Goal: Task Accomplishment & Management: Use online tool/utility

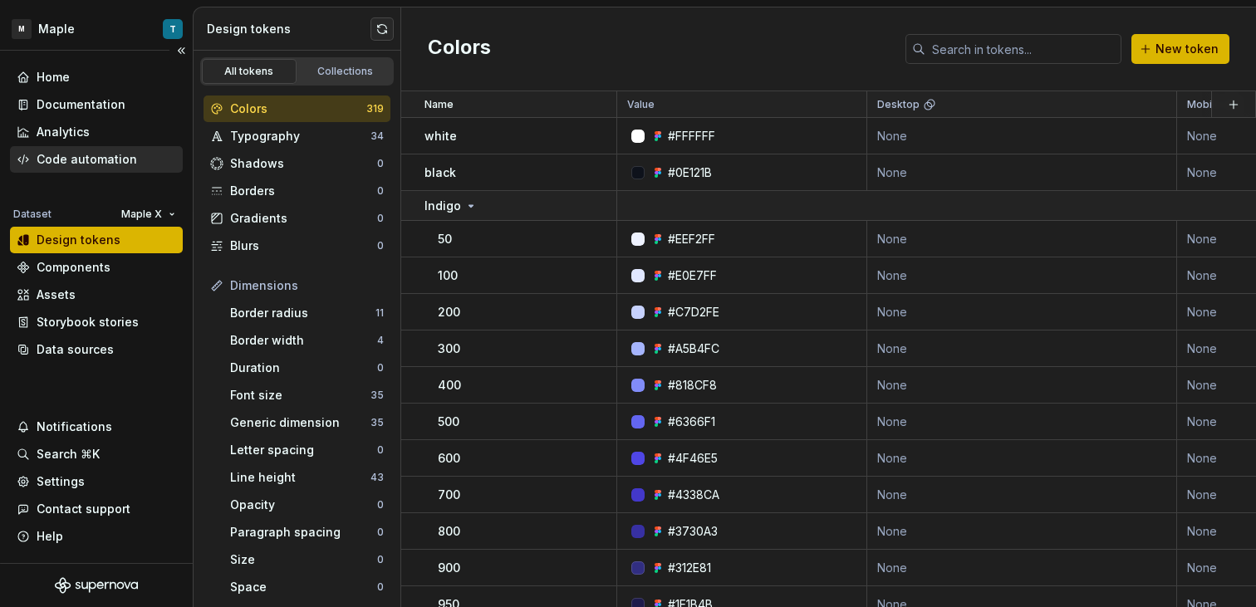
click at [111, 161] on div "Code automation" at bounding box center [87, 159] width 100 height 17
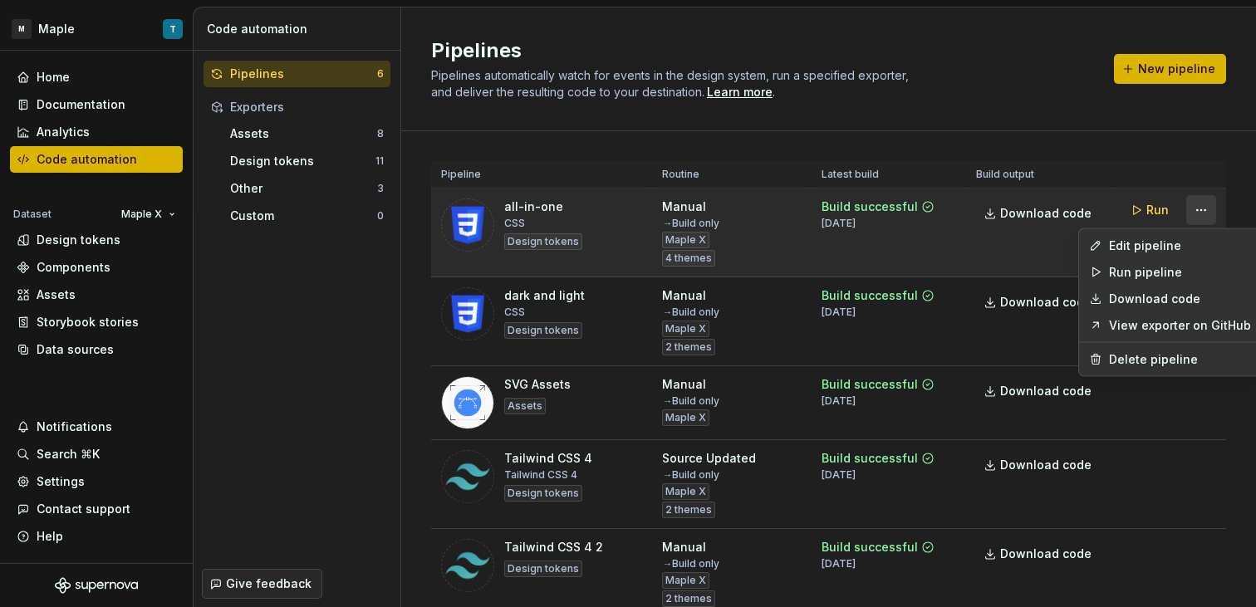
click at [1189, 205] on html "M Maple T Home Documentation Analytics Code automation Dataset Maple X Design t…" at bounding box center [628, 303] width 1256 height 607
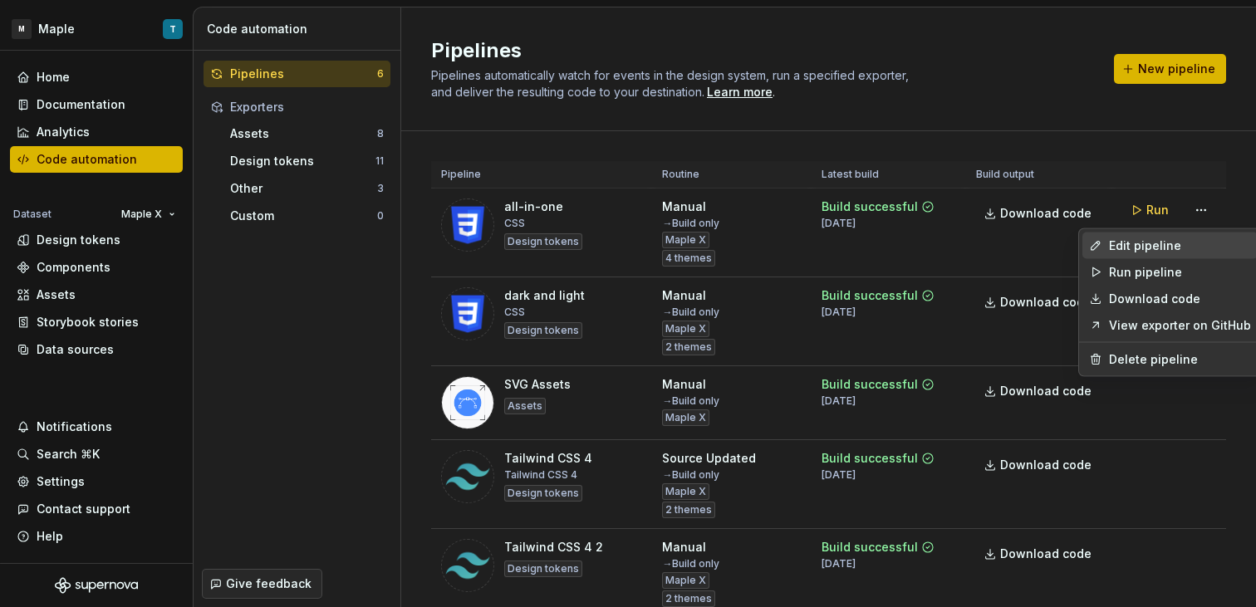
click at [1153, 249] on div "Edit pipeline" at bounding box center [1180, 245] width 142 height 17
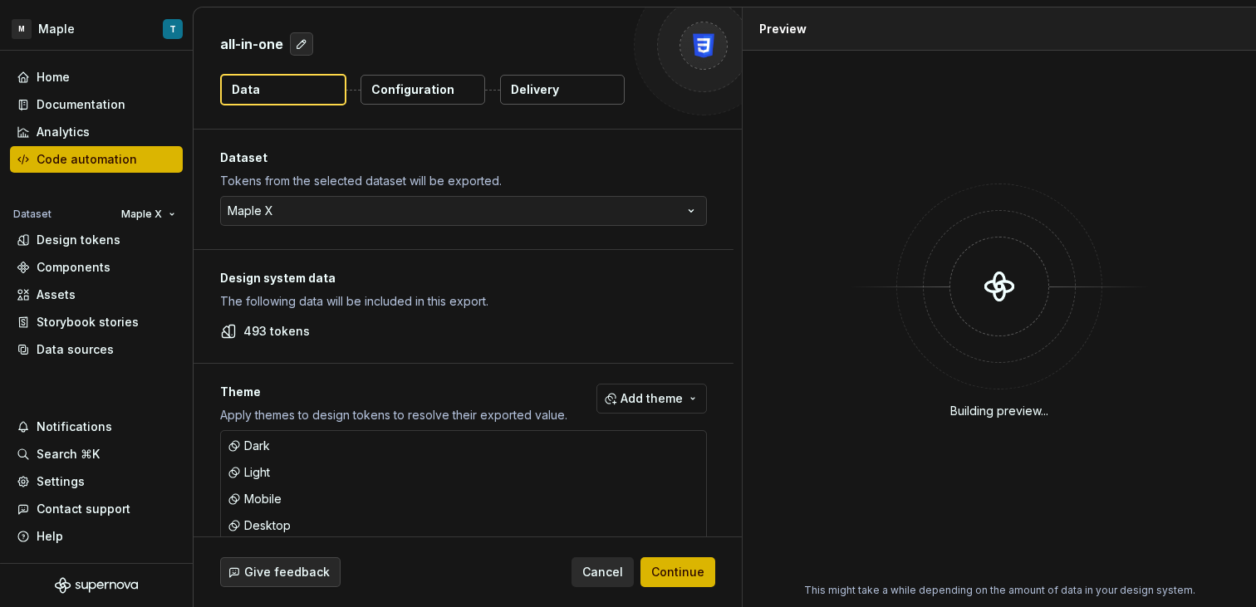
scroll to position [29, 0]
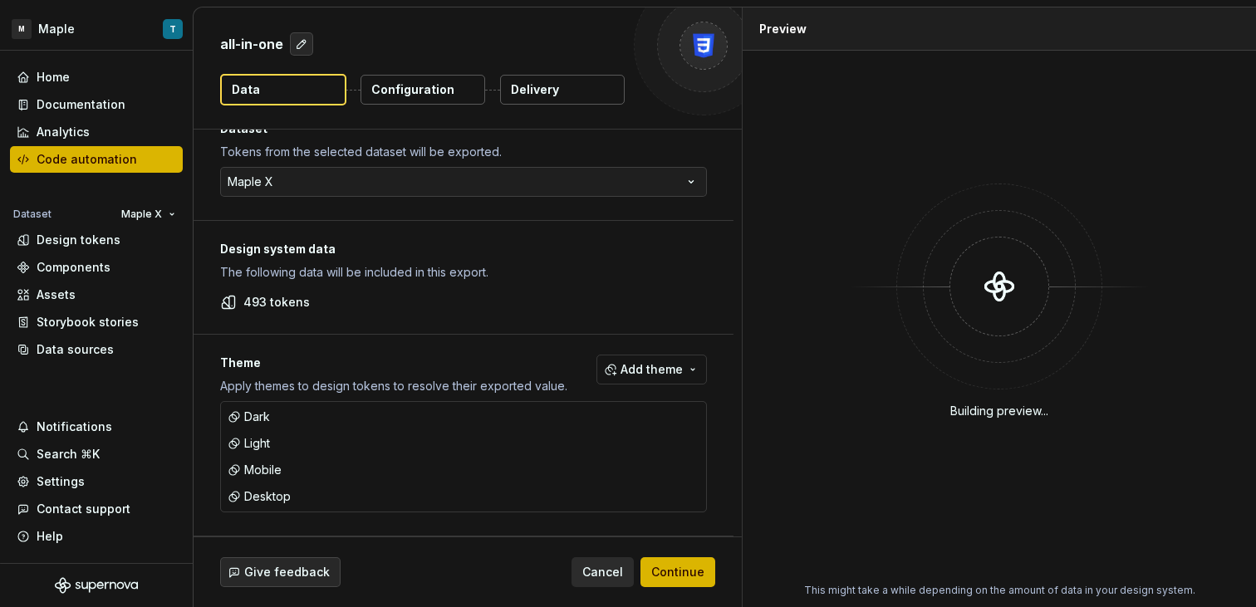
click at [418, 87] on p "Configuration" at bounding box center [412, 89] width 83 height 17
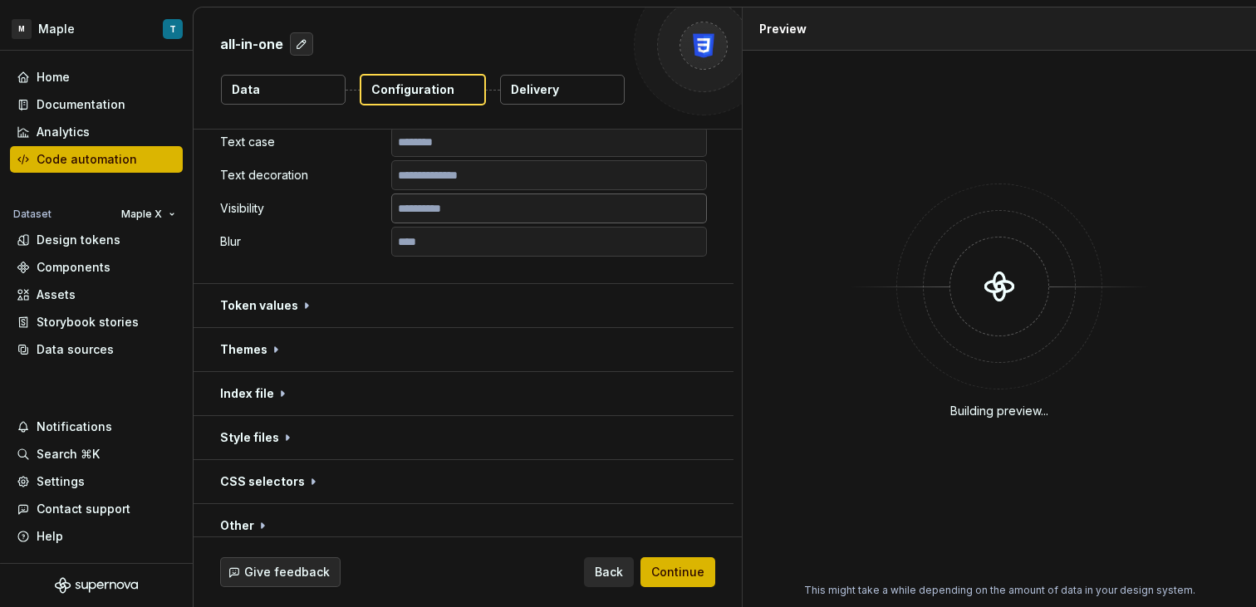
scroll to position [1078, 0]
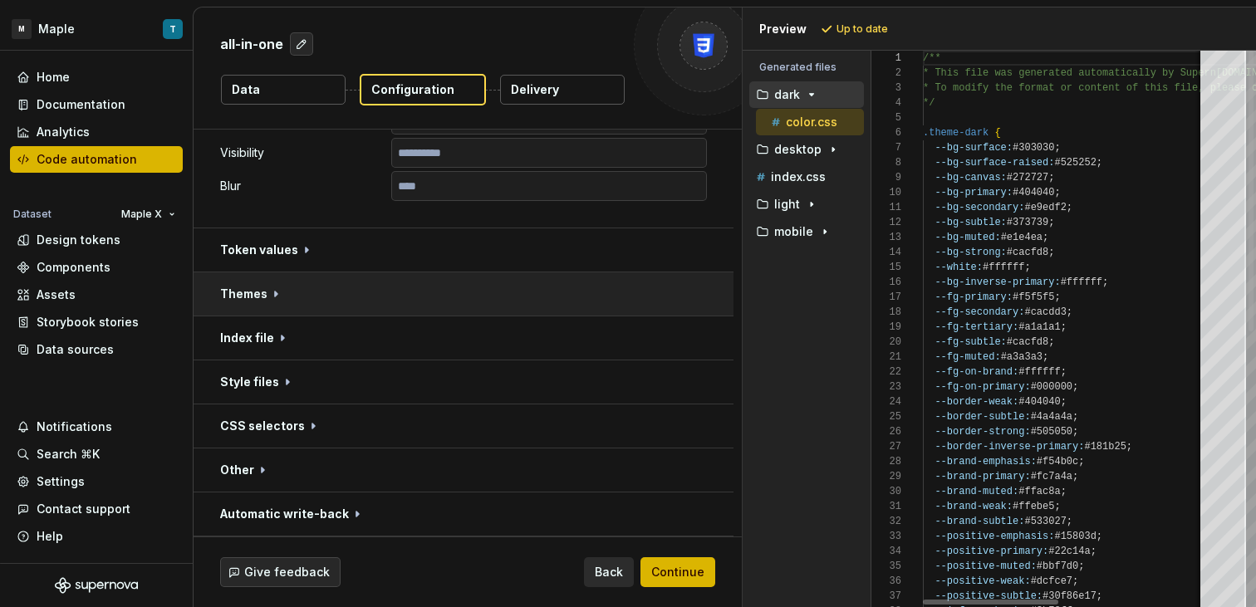
click at [324, 306] on button "button" at bounding box center [463, 293] width 540 height 43
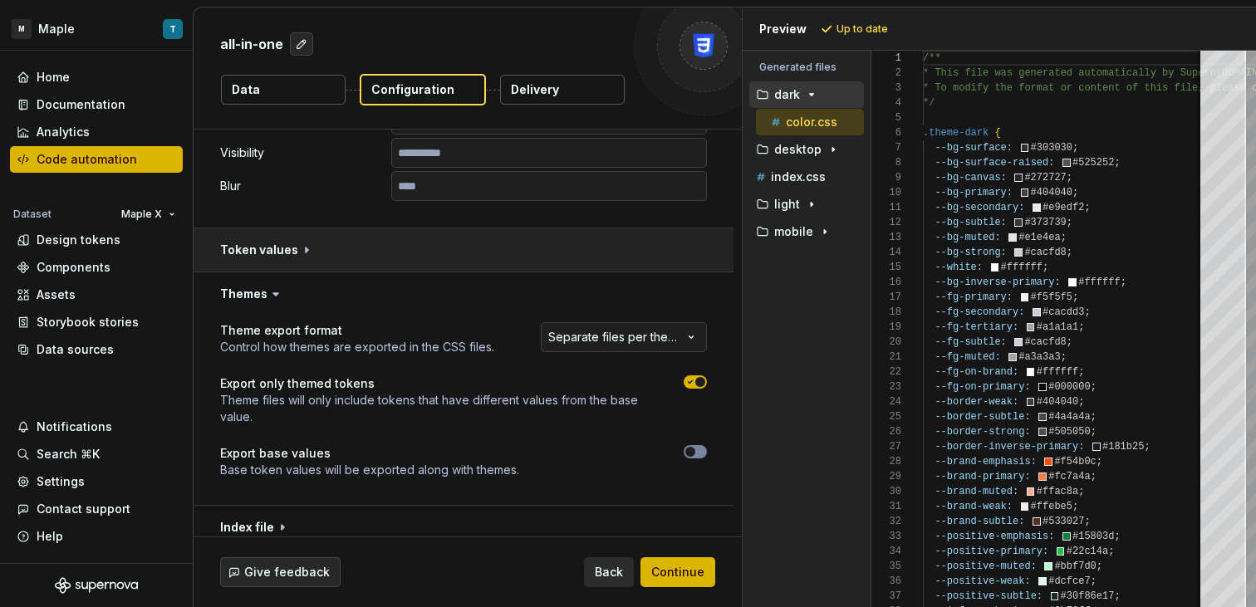
click at [355, 262] on button "button" at bounding box center [463, 249] width 540 height 43
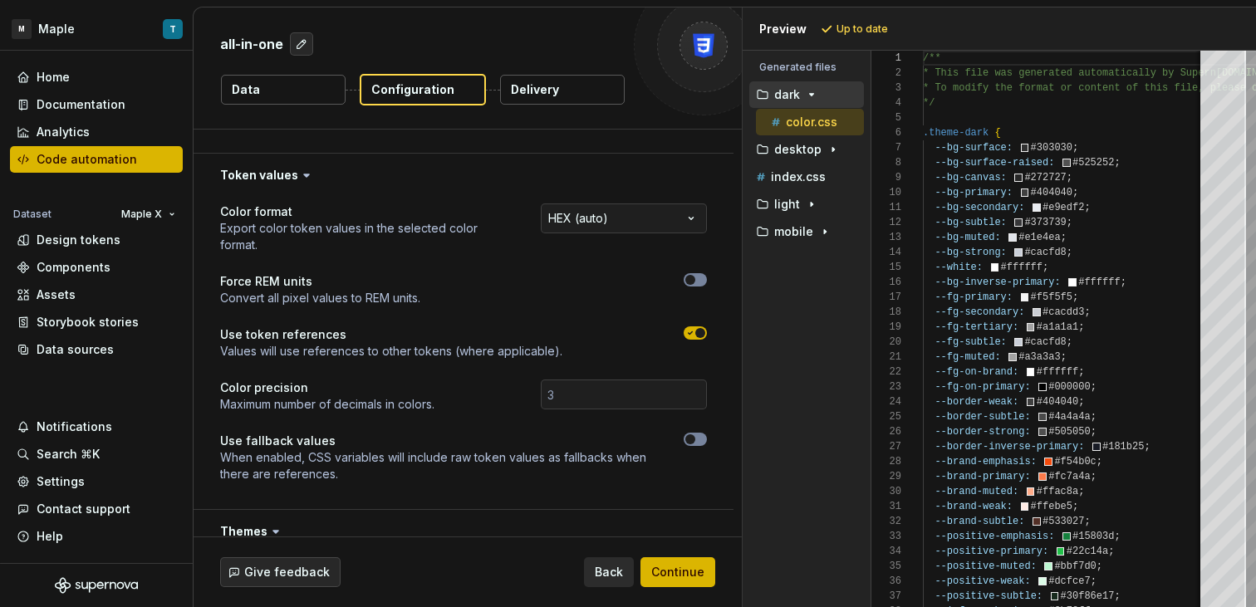
scroll to position [1158, 0]
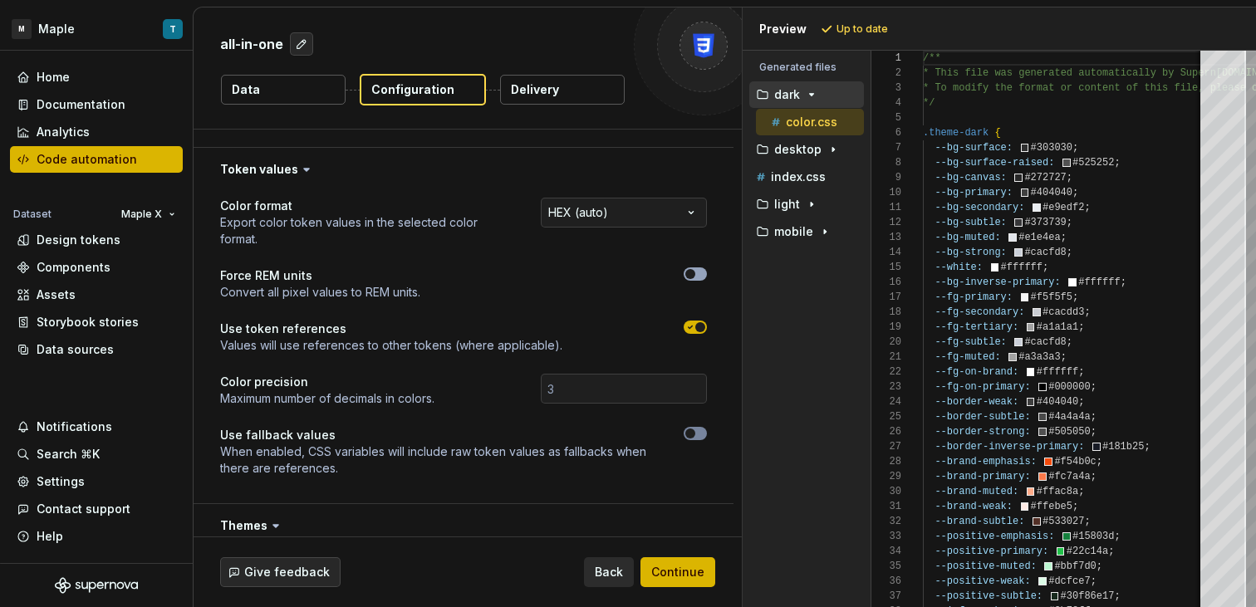
click at [690, 275] on span "button" at bounding box center [690, 274] width 10 height 10
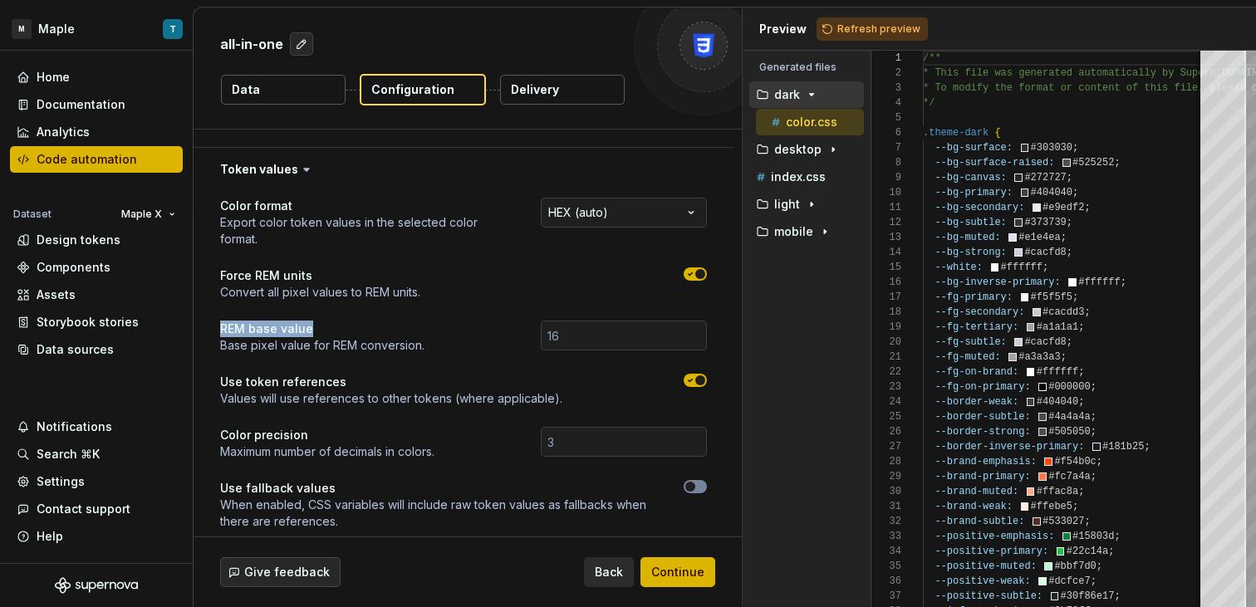
drag, startPoint x: 218, startPoint y: 330, endPoint x: 326, endPoint y: 333, distance: 107.2
click at [325, 333] on div "**********" at bounding box center [463, 373] width 540 height 365
click at [340, 342] on p "Base pixel value for REM conversion." at bounding box center [322, 345] width 204 height 17
click at [603, 340] on input "number" at bounding box center [624, 336] width 166 height 30
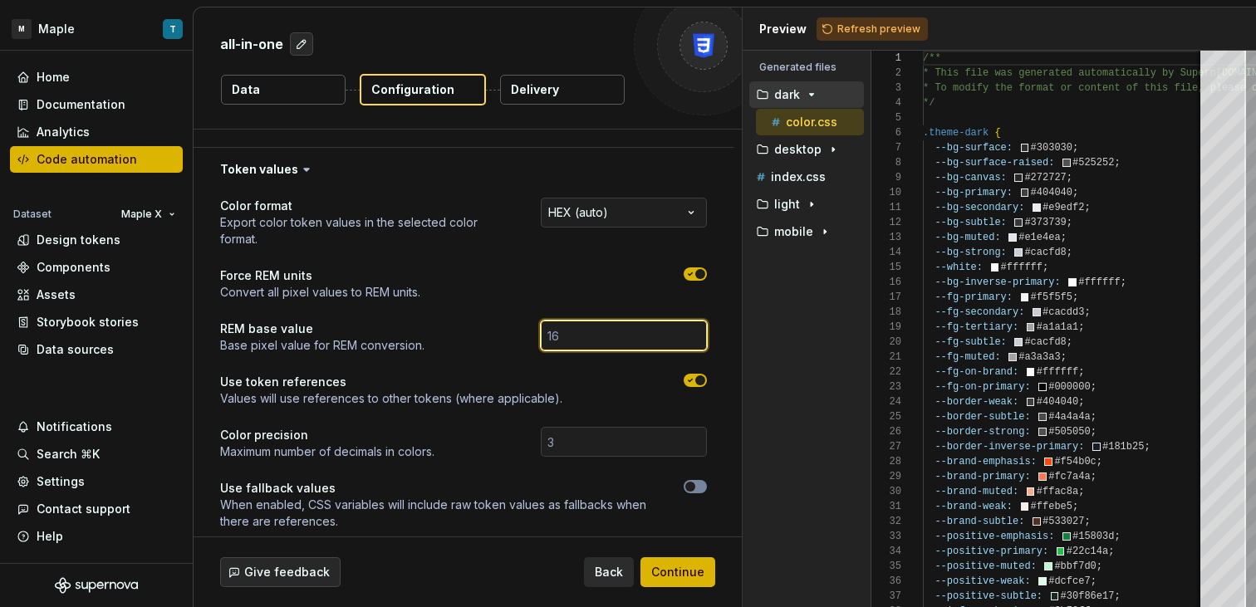
click at [604, 340] on input "number" at bounding box center [624, 336] width 166 height 30
type input "16"
click at [856, 47] on div "Preview Refresh preview Generated files Accessibility guide for tree . Navigate…" at bounding box center [999, 307] width 514 height 600
click at [863, 31] on span "Refresh preview" at bounding box center [878, 28] width 83 height 13
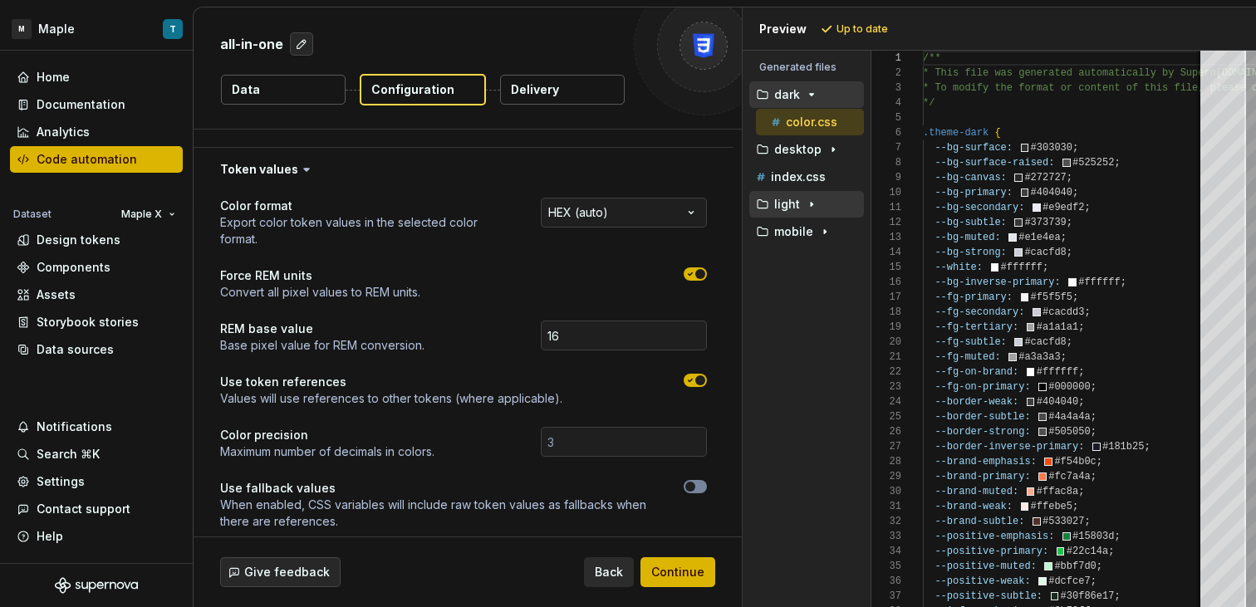
click at [820, 206] on div "light" at bounding box center [807, 204] width 111 height 13
click at [815, 252] on div "button" at bounding box center [825, 258] width 20 height 13
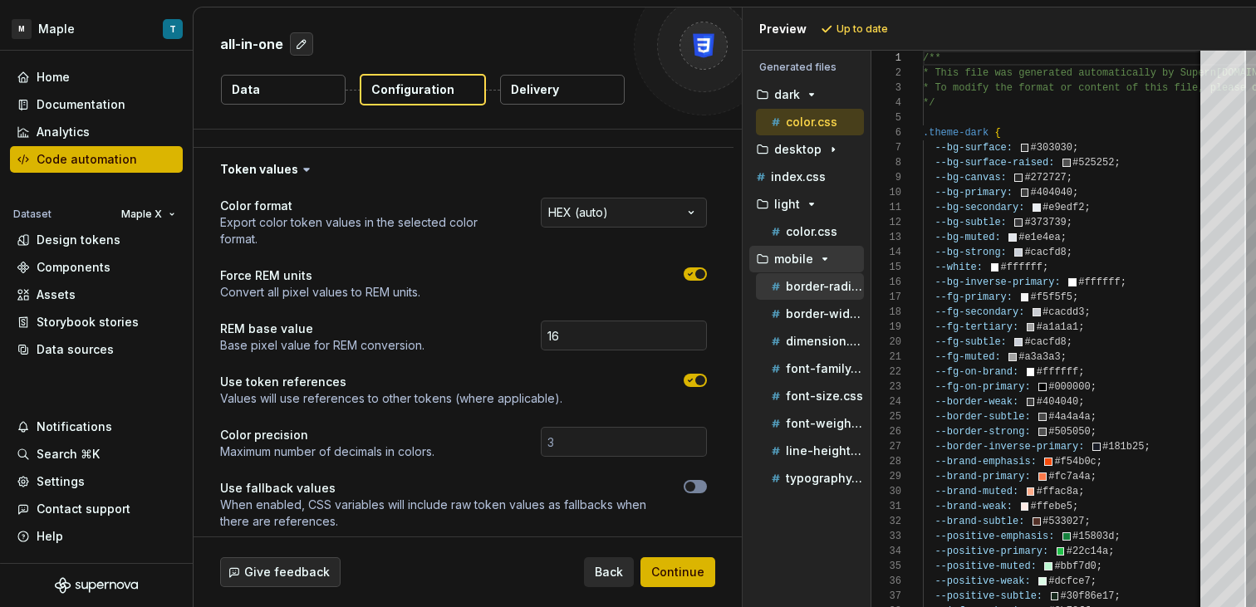
click at [805, 296] on div "border-radius.css" at bounding box center [810, 286] width 108 height 27
click at [804, 308] on p "border-width.css" at bounding box center [825, 313] width 78 height 13
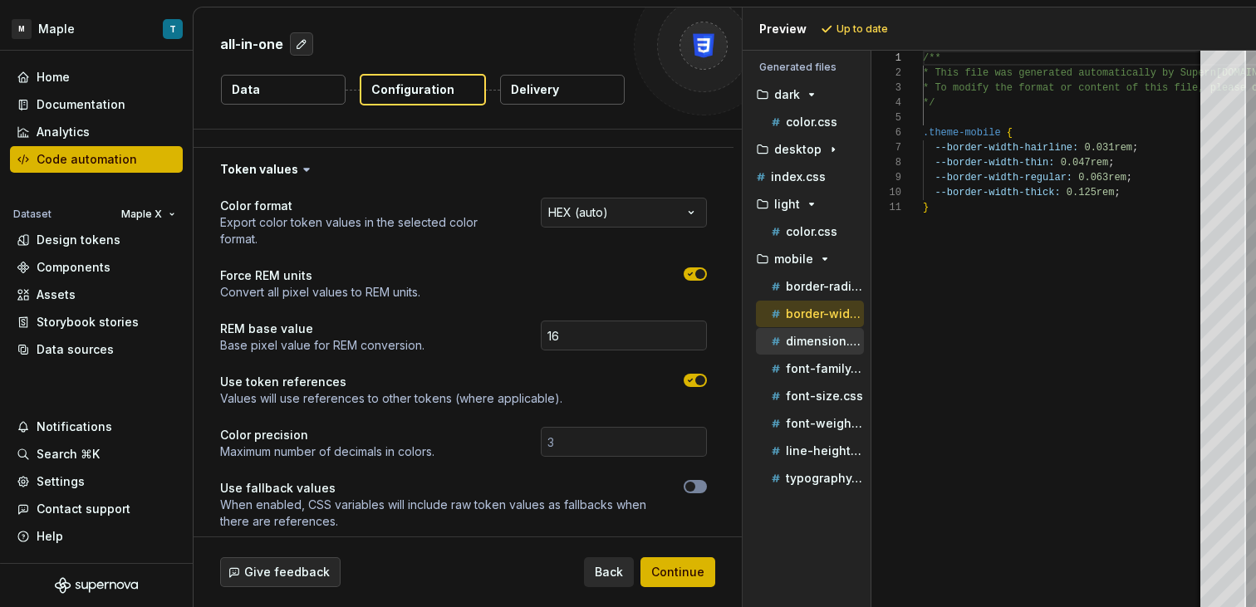
click at [810, 343] on p "dimension.css" at bounding box center [825, 341] width 78 height 13
type textarea "**********"
